Goal: Download file/media

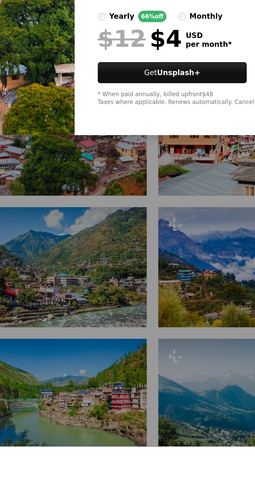
scroll to position [145, 0]
click at [92, 456] on div "An X shape Premium, ready to use images. Get unlimited access. A plus sign Memb…" at bounding box center [127, 238] width 255 height 477
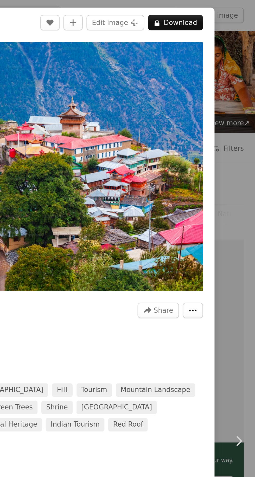
click at [223, 169] on icon "More Actions" at bounding box center [220, 167] width 5 height 5
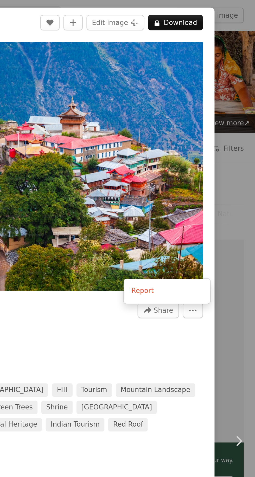
click at [214, 85] on div at bounding box center [127, 238] width 255 height 477
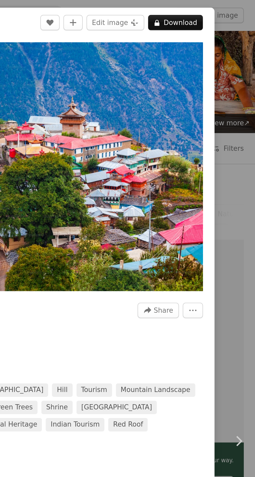
click at [218, 13] on button "A lock Download" at bounding box center [212, 12] width 30 height 8
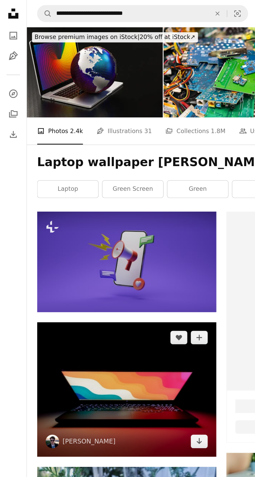
click at [94, 232] on img at bounding box center [78, 238] width 110 height 82
